Goal: Task Accomplishment & Management: Complete application form

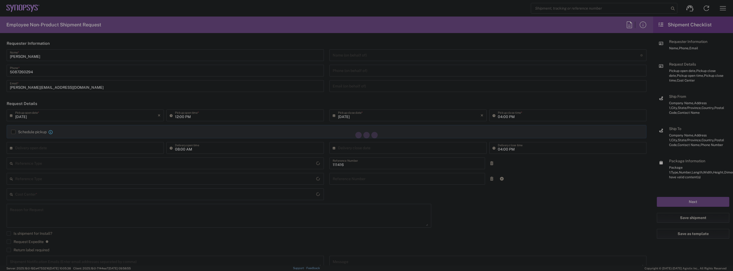
type input "Department"
type input "US01, SIG, IT Platform Products 111416"
type input "[US_STATE]"
type input "[GEOGRAPHIC_DATA]"
type input "Delivered at Place"
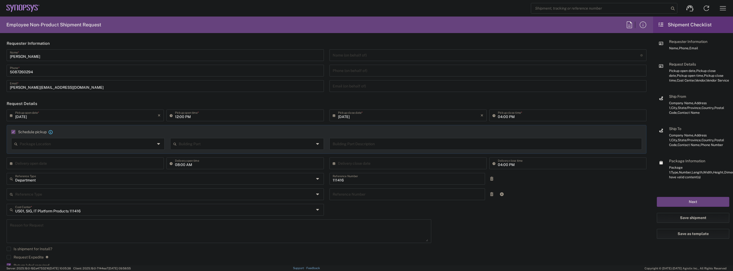
type input "[DATE]"
type input "05:00 PM"
type input "Department"
type input "1"
type input "Marlboro US04"
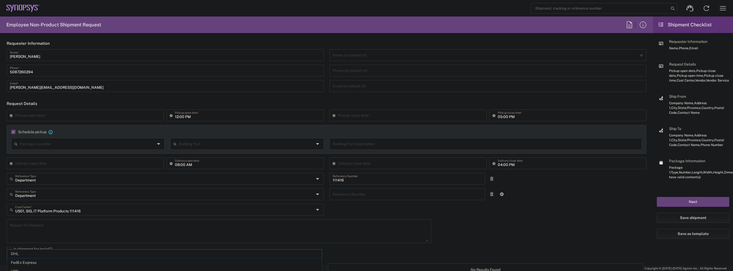
type input "Marlboro US04"
type input "[US_STATE]"
type input "Sender/Shipper"
type input "FedEx Express"
type input "Large Box"
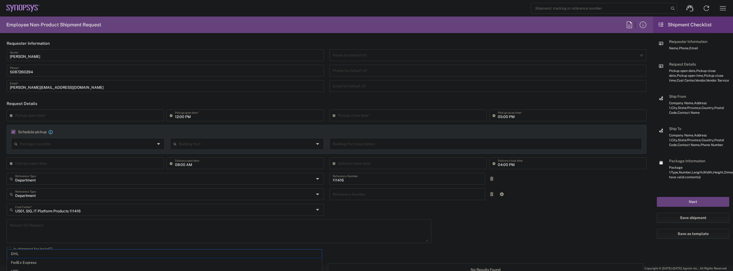
type input "2Day"
type textarea "Tech Refresh"
type input "5"
type input "Synopsys Inc"
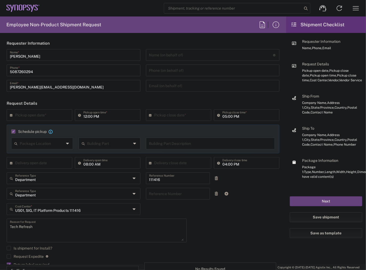
click at [42, 117] on input "text" at bounding box center [40, 114] width 51 height 9
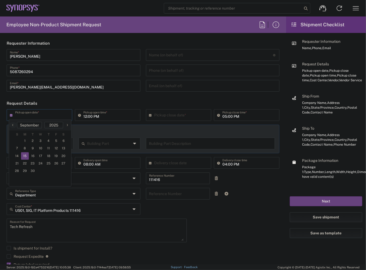
click at [26, 155] on span "15" at bounding box center [25, 156] width 8 height 7
type input "[DATE]"
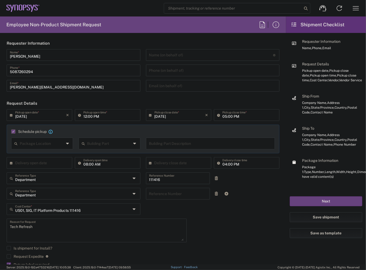
click at [83, 117] on input "12:00 PM" at bounding box center [110, 114] width 54 height 9
type input "02:00 PM"
click at [224, 127] on div "Schedule pickup When scheduling a pickup please be sure to meet the following c…" at bounding box center [143, 139] width 273 height 29
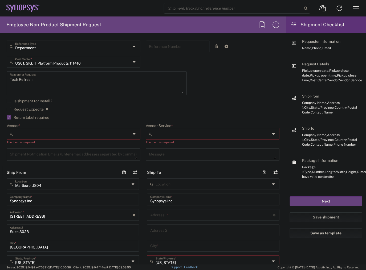
scroll to position [149, 0]
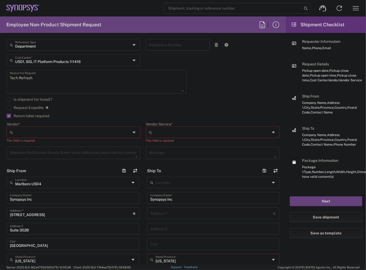
click at [76, 134] on input "Vendor *" at bounding box center [73, 132] width 116 height 9
click at [65, 151] on span "FedEx Express" at bounding box center [72, 153] width 131 height 8
type input "FedEx Express"
click at [169, 133] on input "Vendor Service *" at bounding box center [212, 132] width 116 height 9
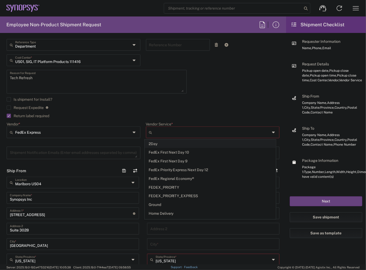
click at [178, 142] on span "2Day" at bounding box center [210, 144] width 131 height 8
type input "2Day"
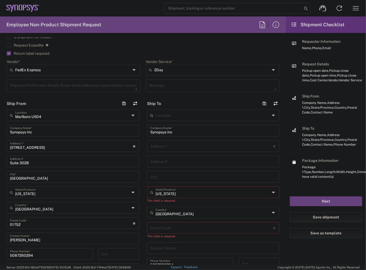
scroll to position [213, 0]
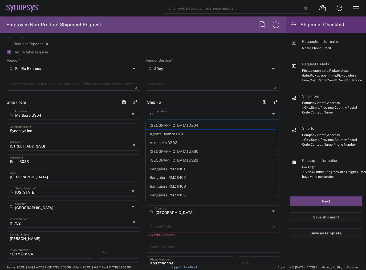
click at [168, 115] on input "text" at bounding box center [212, 113] width 114 height 9
click at [138, 108] on main "Marlboro US04 Location [GEOGRAPHIC_DATA] US04 Synopsys Inc Company Name * 11 Ap…" at bounding box center [73, 205] width 140 height 194
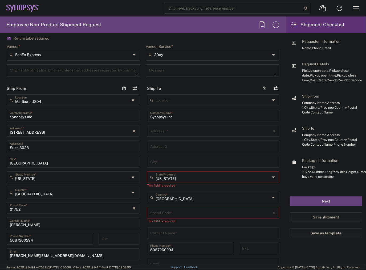
scroll to position [234, 0]
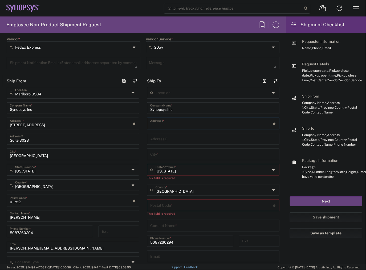
click at [171, 121] on input "text" at bounding box center [211, 123] width 123 height 9
paste input "snps-fhdqbuwxahio"
drag, startPoint x: 186, startPoint y: 124, endPoint x: 97, endPoint y: 125, distance: 89.2
click at [97, 125] on div "Ship From [GEOGRAPHIC_DATA] [GEOGRAPHIC_DATA] Location [GEOGRAPHIC_DATA] US04 S…" at bounding box center [143, 198] width 281 height 246
paste input "[STREET_ADDRESS]"
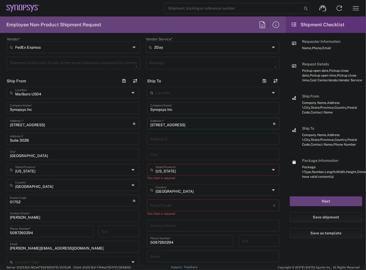
type input "[STREET_ADDRESS]"
click at [163, 135] on input "text" at bounding box center [213, 138] width 126 height 9
click at [147, 142] on div "Address 2" at bounding box center [213, 139] width 132 height 12
paste input "Suite 325"
type input "Suite 325"
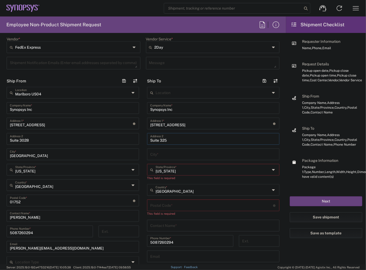
click at [165, 155] on input "text" at bounding box center [213, 154] width 126 height 9
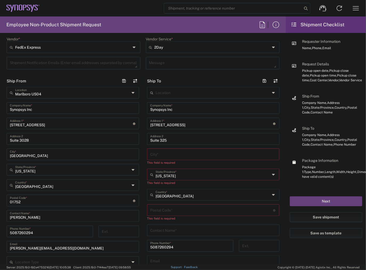
click at [168, 154] on input "text" at bounding box center [213, 154] width 126 height 9
paste input "Williston"
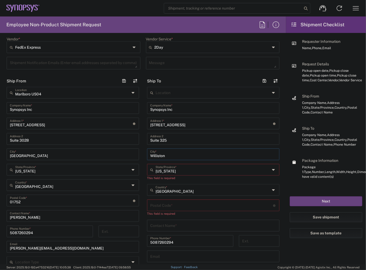
type input "Williston"
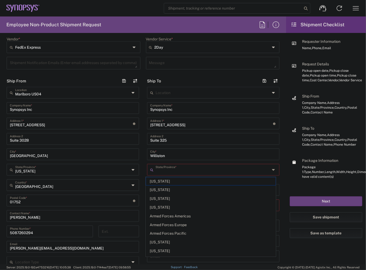
click at [168, 168] on input "text" at bounding box center [212, 169] width 114 height 9
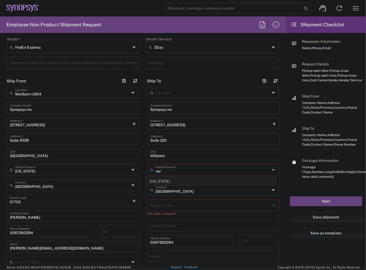
click at [167, 180] on span "[US_STATE]" at bounding box center [211, 182] width 130 height 8
type input "[US_STATE]"
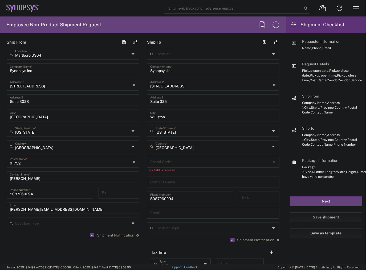
scroll to position [277, 0]
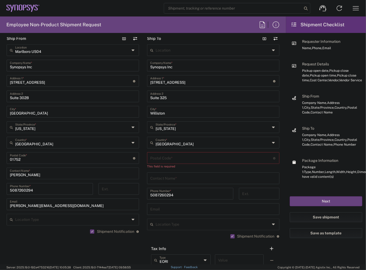
click at [162, 164] on div "Postal Code * Postal Code for [GEOGRAPHIC_DATA] should have the following forma…" at bounding box center [213, 159] width 132 height 12
click at [150, 159] on input "undefined" at bounding box center [211, 157] width 123 height 9
paste input "05495"
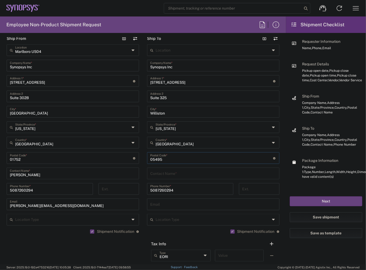
scroll to position [319, 0]
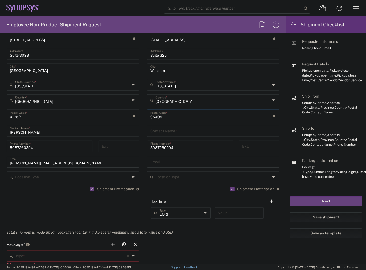
type input "05495"
click at [160, 133] on input "text" at bounding box center [213, 130] width 126 height 9
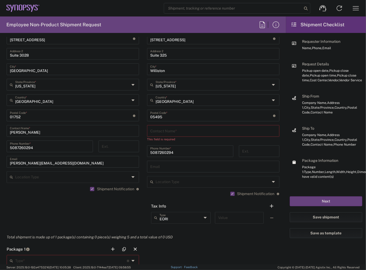
click at [150, 135] on input "text" at bounding box center [213, 130] width 126 height 9
paste input "[PERSON_NAME]"
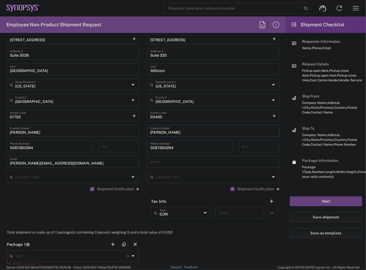
type input "[PERSON_NAME]"
drag, startPoint x: 142, startPoint y: 161, endPoint x: 151, endPoint y: 162, distance: 8.8
click at [143, 161] on main "Location [GEOGRAPHIC_DATA] DE04 Agrate Brianza IT01 [GEOGRAPHIC_DATA] DE02 [GEO…" at bounding box center [213, 113] width 140 height 223
click at [153, 162] on input "text" at bounding box center [213, 161] width 126 height 9
click at [159, 162] on input "text" at bounding box center [213, 161] width 126 height 9
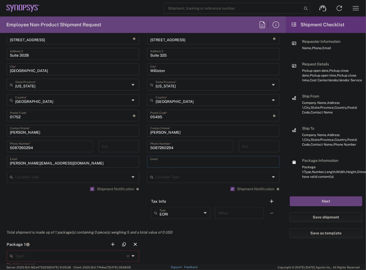
paste input "[PERSON_NAME][EMAIL_ADDRESS][DOMAIN_NAME]"
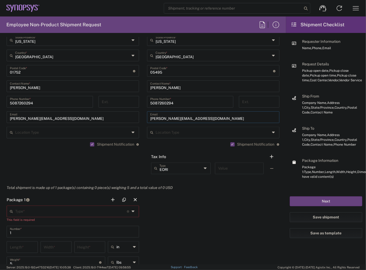
scroll to position [383, 0]
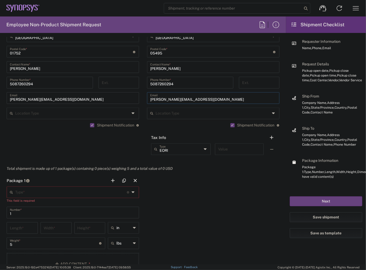
type input "[PERSON_NAME][EMAIL_ADDRESS][DOMAIN_NAME]"
click at [96, 195] on input "text" at bounding box center [71, 192] width 112 height 9
type input "large"
click at [33, 177] on header "Package 1" at bounding box center [73, 181] width 140 height 12
click at [35, 181] on header "Package 1" at bounding box center [73, 181] width 140 height 12
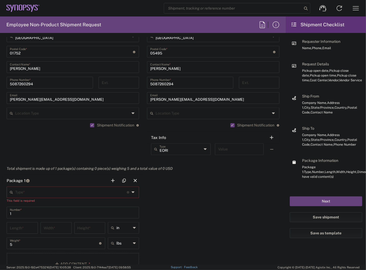
click at [34, 185] on header "Package 1" at bounding box center [73, 181] width 140 height 12
click at [33, 188] on input "text" at bounding box center [71, 192] width 112 height 9
click at [37, 183] on span "Large Box" at bounding box center [72, 183] width 130 height 8
type input "Large Box"
type input "17.5"
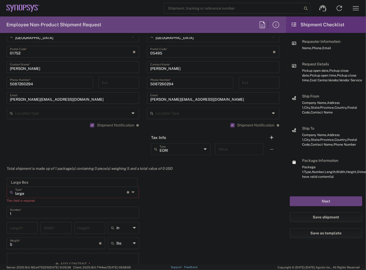
type input "12.5"
type input "3"
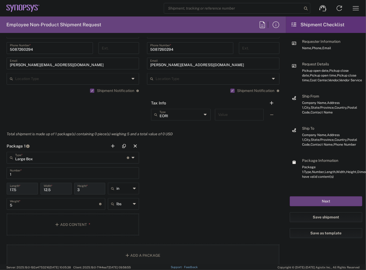
scroll to position [468, 0]
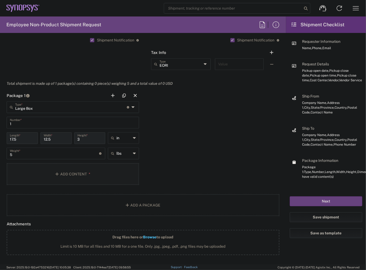
click at [57, 179] on button "Add Content *" at bounding box center [73, 174] width 132 height 22
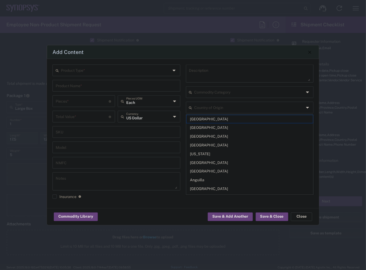
type input "[GEOGRAPHIC_DATA]"
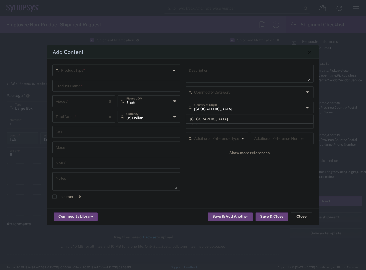
click at [213, 108] on input "[GEOGRAPHIC_DATA]" at bounding box center [249, 107] width 110 height 9
click at [237, 117] on span "[GEOGRAPHIC_DATA]" at bounding box center [249, 119] width 127 height 8
click at [144, 75] on input "text" at bounding box center [116, 69] width 110 height 9
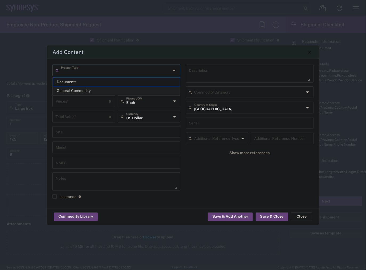
click at [120, 90] on span "General Commodity" at bounding box center [116, 91] width 127 height 8
type input "General Commodity"
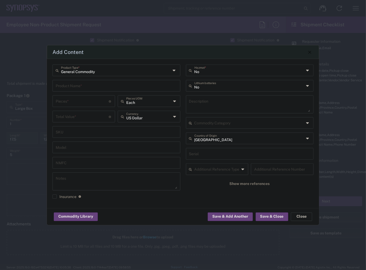
click at [106, 87] on input "text" at bounding box center [116, 85] width 121 height 9
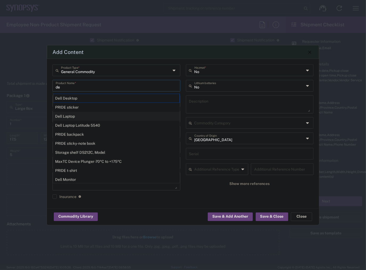
click at [99, 116] on div "Dell Laptop" at bounding box center [116, 116] width 127 height 9
type input "Dell Laptop"
type textarea "Dell Laptop"
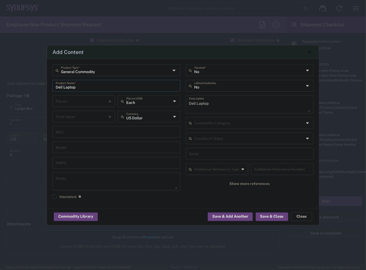
click at [93, 107] on div "Pieces * Number of pieces inside all the packages" at bounding box center [83, 102] width 63 height 12
type input "1"
click at [92, 117] on input "number" at bounding box center [82, 116] width 53 height 9
type input "950"
click at [198, 86] on input "text" at bounding box center [249, 85] width 110 height 9
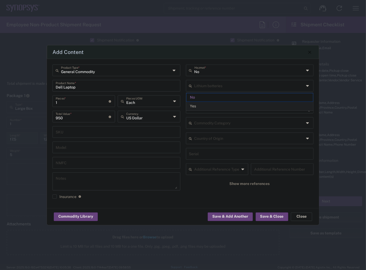
click at [198, 105] on span "Yes" at bounding box center [249, 106] width 127 height 8
type input "Yes"
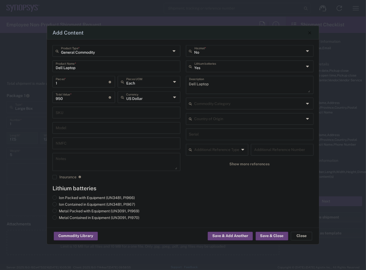
click at [88, 207] on label "Ion Contained in Equipment (UN3481, PI967)" at bounding box center [93, 205] width 83 height 5
click at [62, 206] on input "Ion Contained in Equipment (UN3481, PI967)" at bounding box center [60, 204] width 3 height 3
radio input "true"
click at [265, 235] on button "Save & Close" at bounding box center [272, 236] width 32 height 9
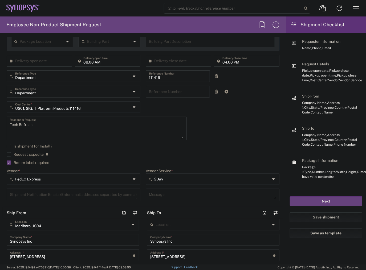
scroll to position [106, 0]
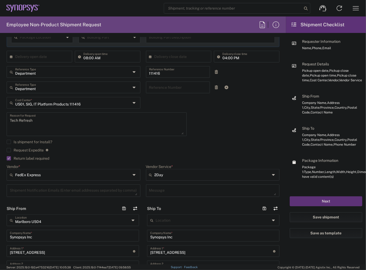
click at [321, 199] on button "Next" at bounding box center [326, 202] width 72 height 10
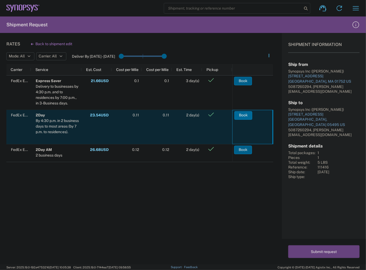
click at [245, 116] on button "Book" at bounding box center [243, 115] width 18 height 9
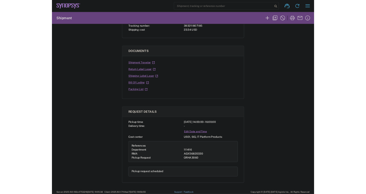
scroll to position [85, 0]
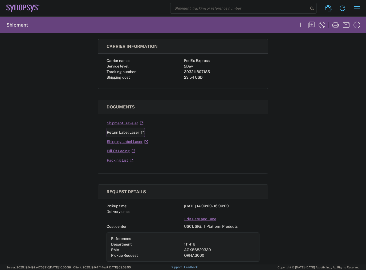
click at [127, 133] on link "Return Label Laser" at bounding box center [125, 132] width 38 height 9
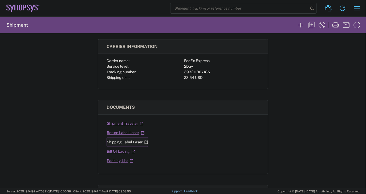
click at [119, 141] on link "Shipping Label Laser" at bounding box center [127, 141] width 42 height 9
